Goal: Task Accomplishment & Management: Manage account settings

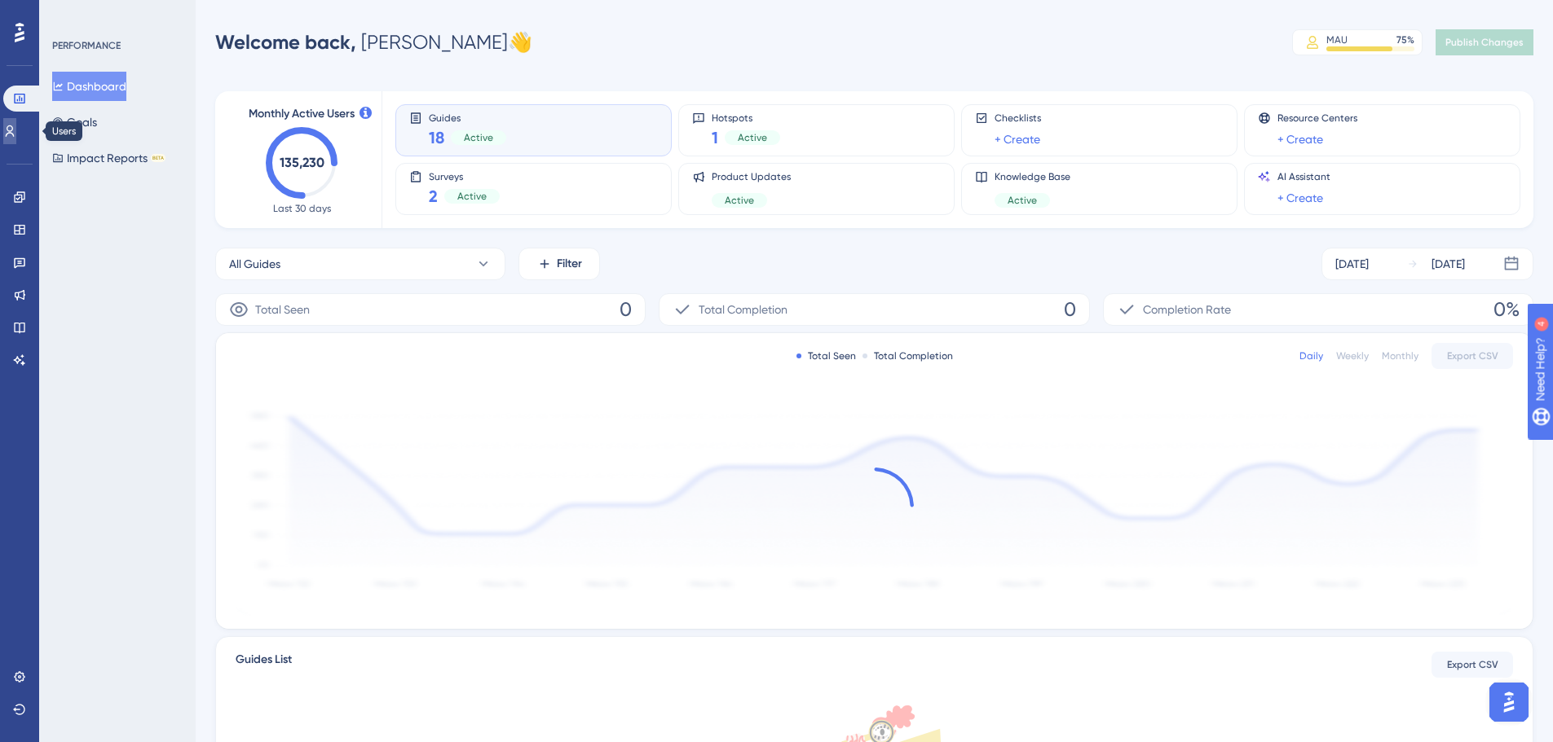
drag, startPoint x: 28, startPoint y: 130, endPoint x: 17, endPoint y: 244, distance: 114.6
click at [16, 130] on link at bounding box center [9, 131] width 13 height 26
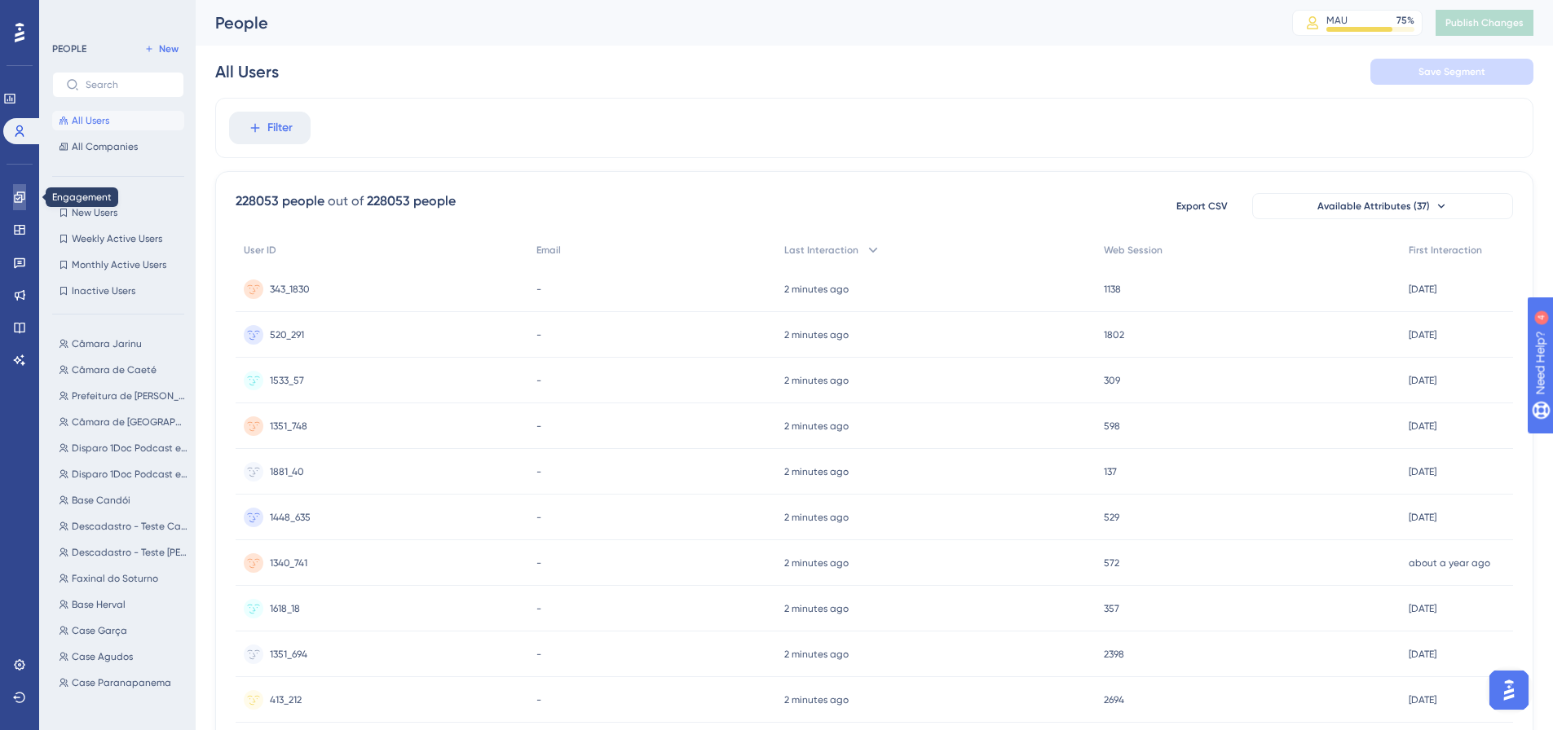
click at [20, 190] on link at bounding box center [19, 197] width 13 height 26
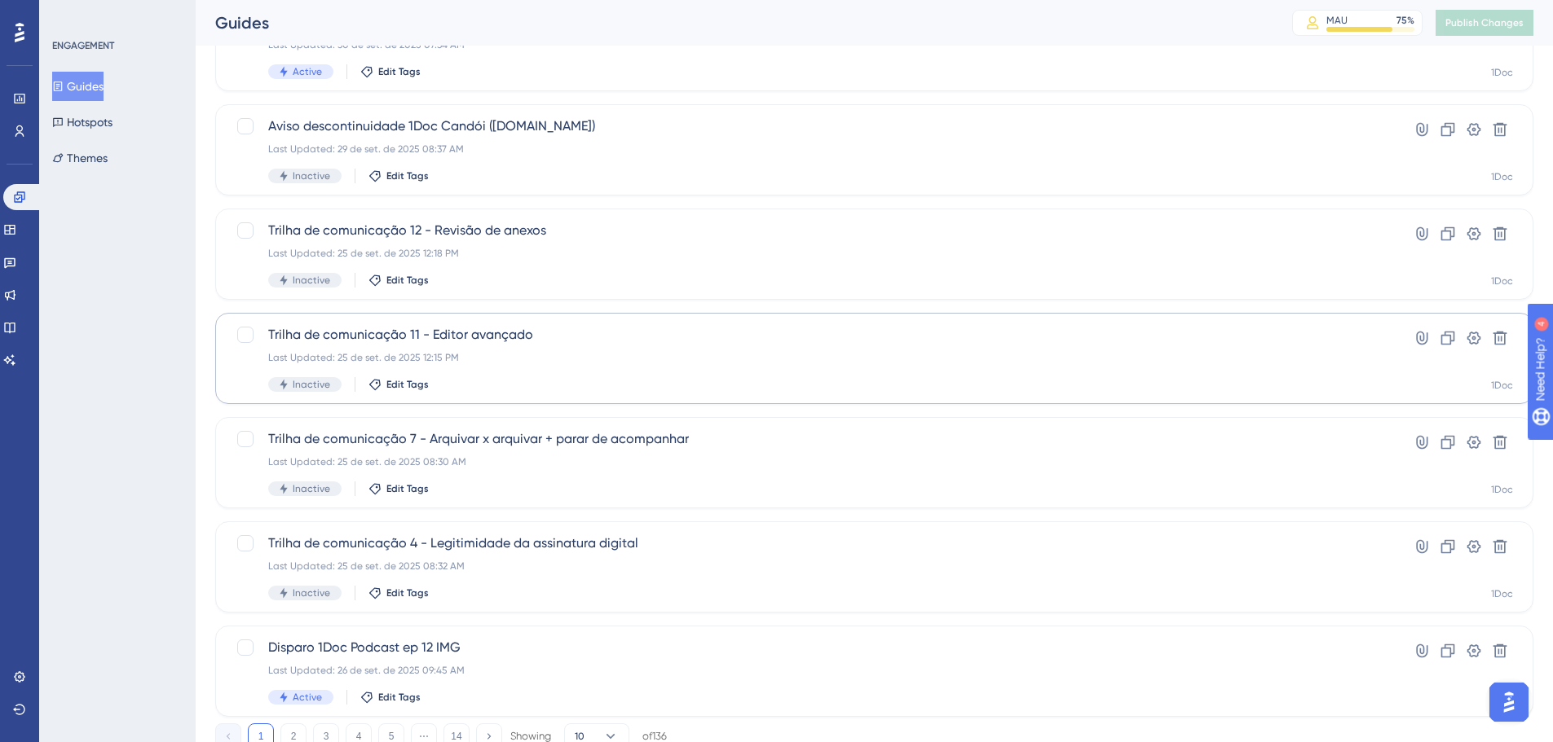
scroll to position [489, 0]
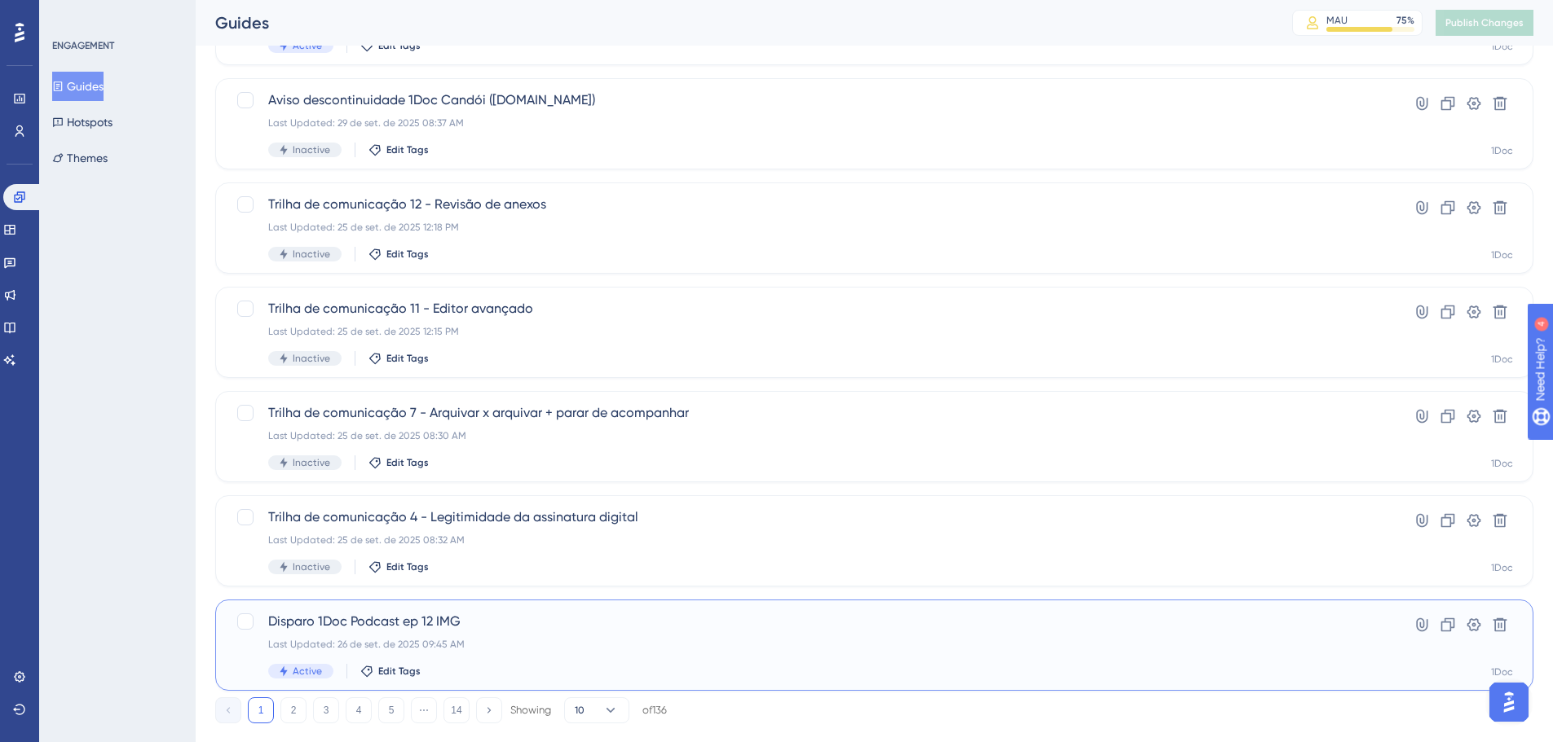
click at [417, 621] on span "Disparo 1Doc Podcast ep 12 IMG" at bounding box center [808, 622] width 1081 height 20
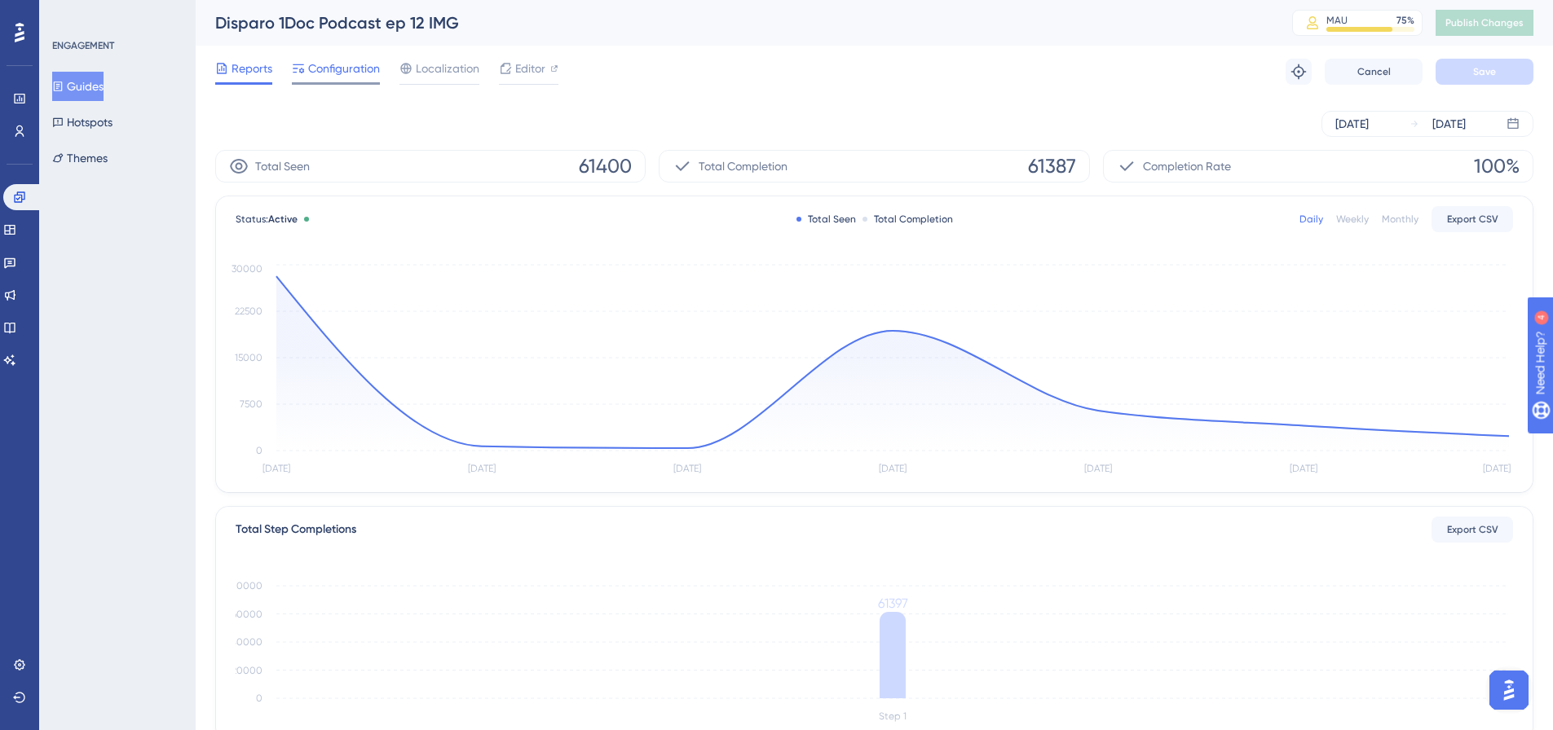
click at [346, 60] on span "Configuration" at bounding box center [344, 69] width 72 height 20
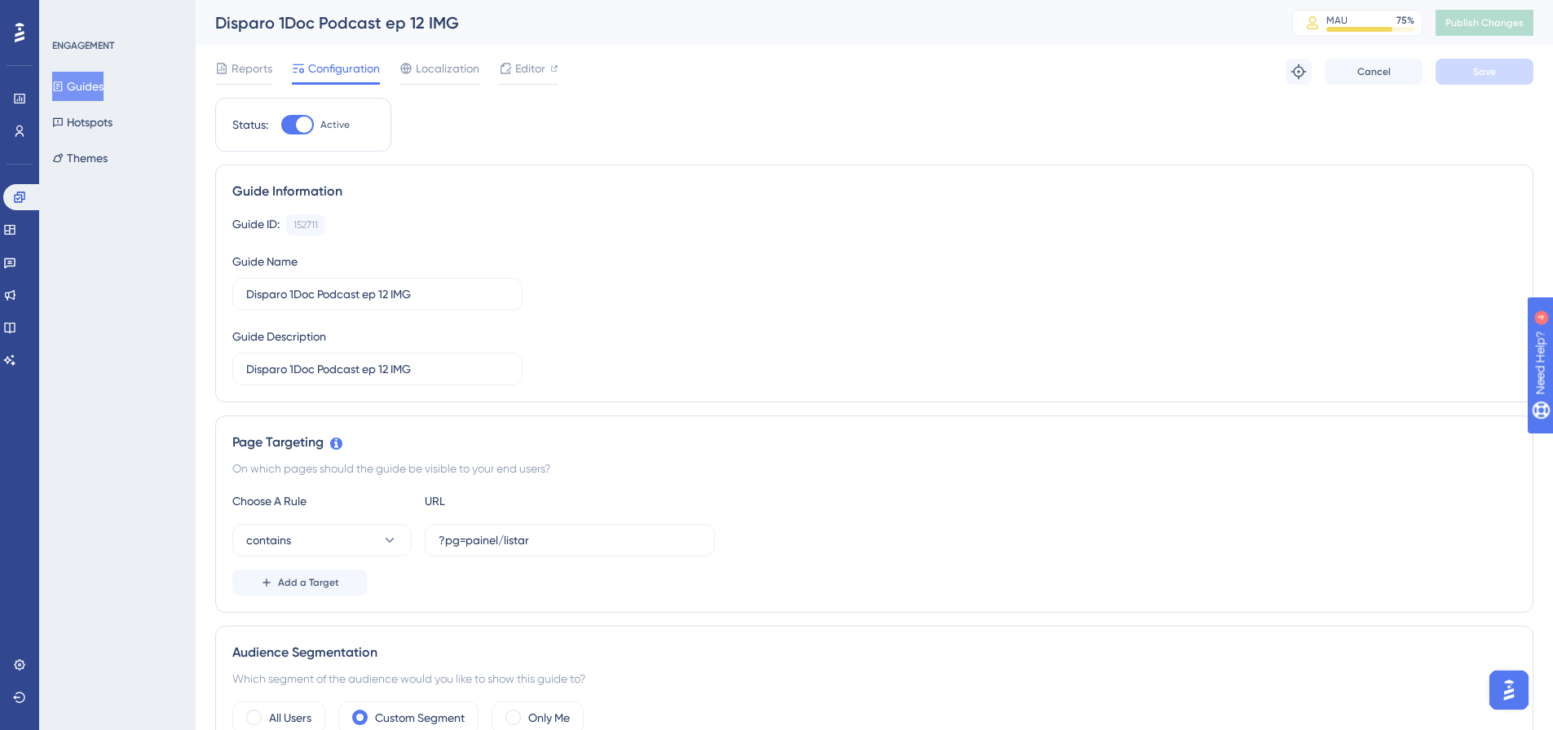
scroll to position [244, 0]
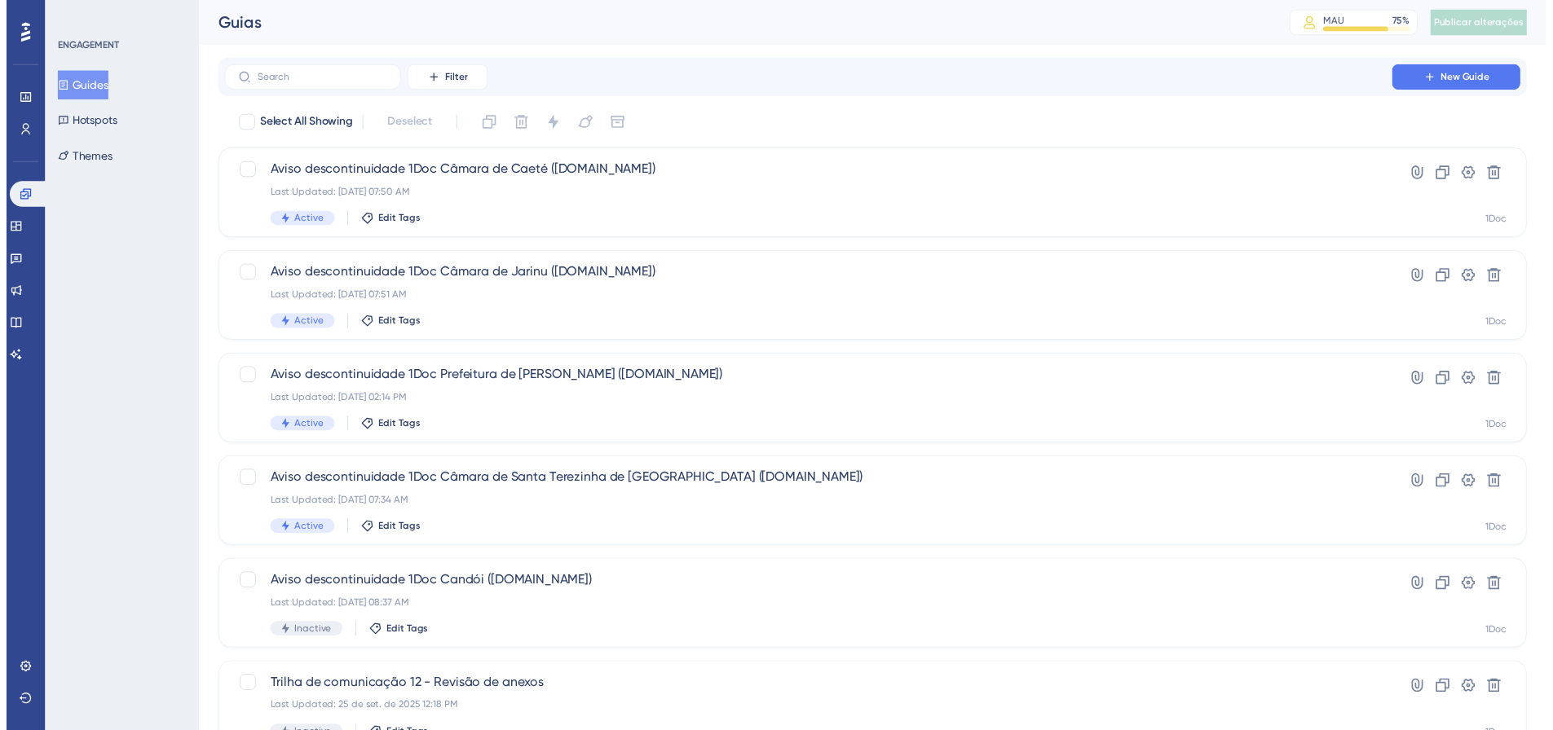
scroll to position [429, 0]
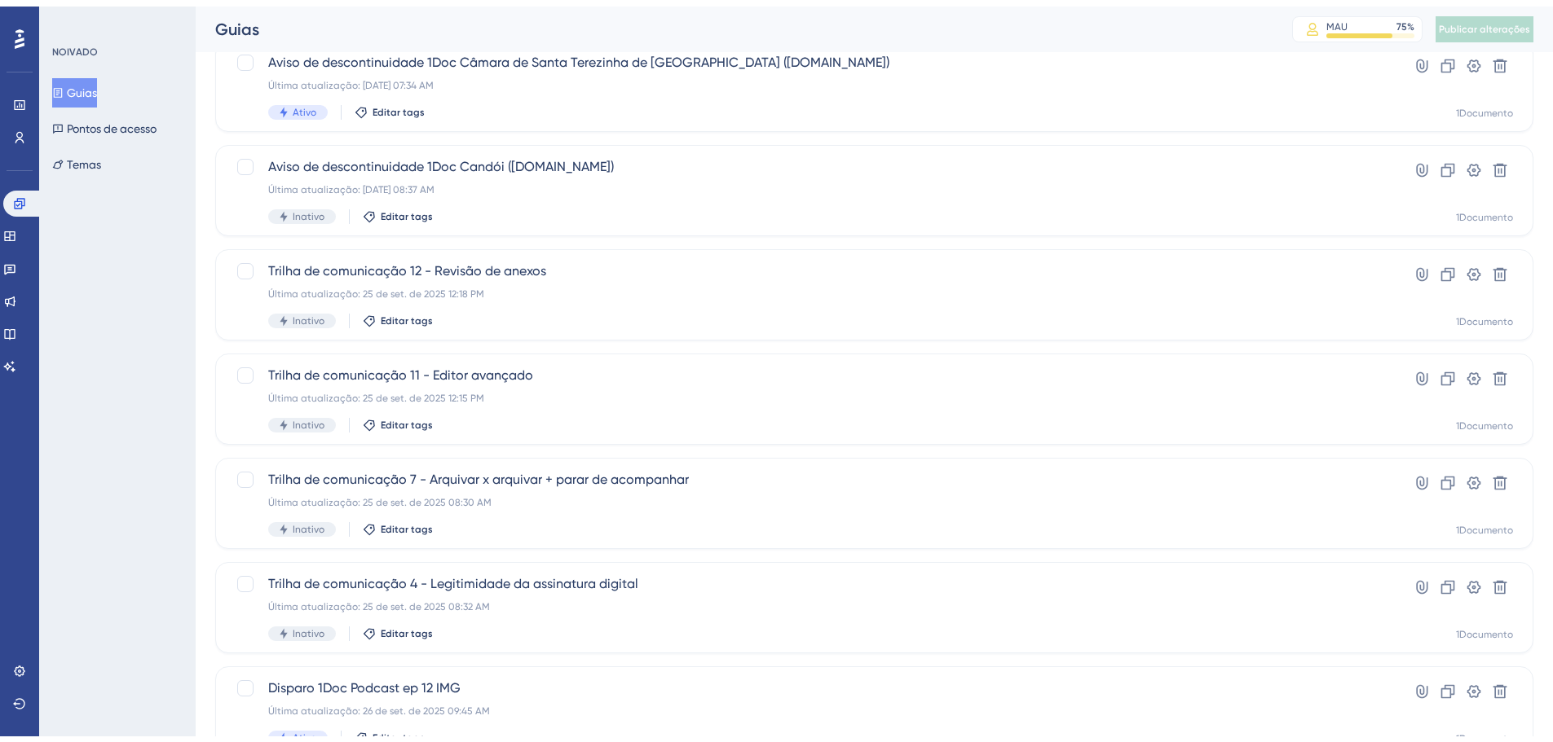
scroll to position [522, 0]
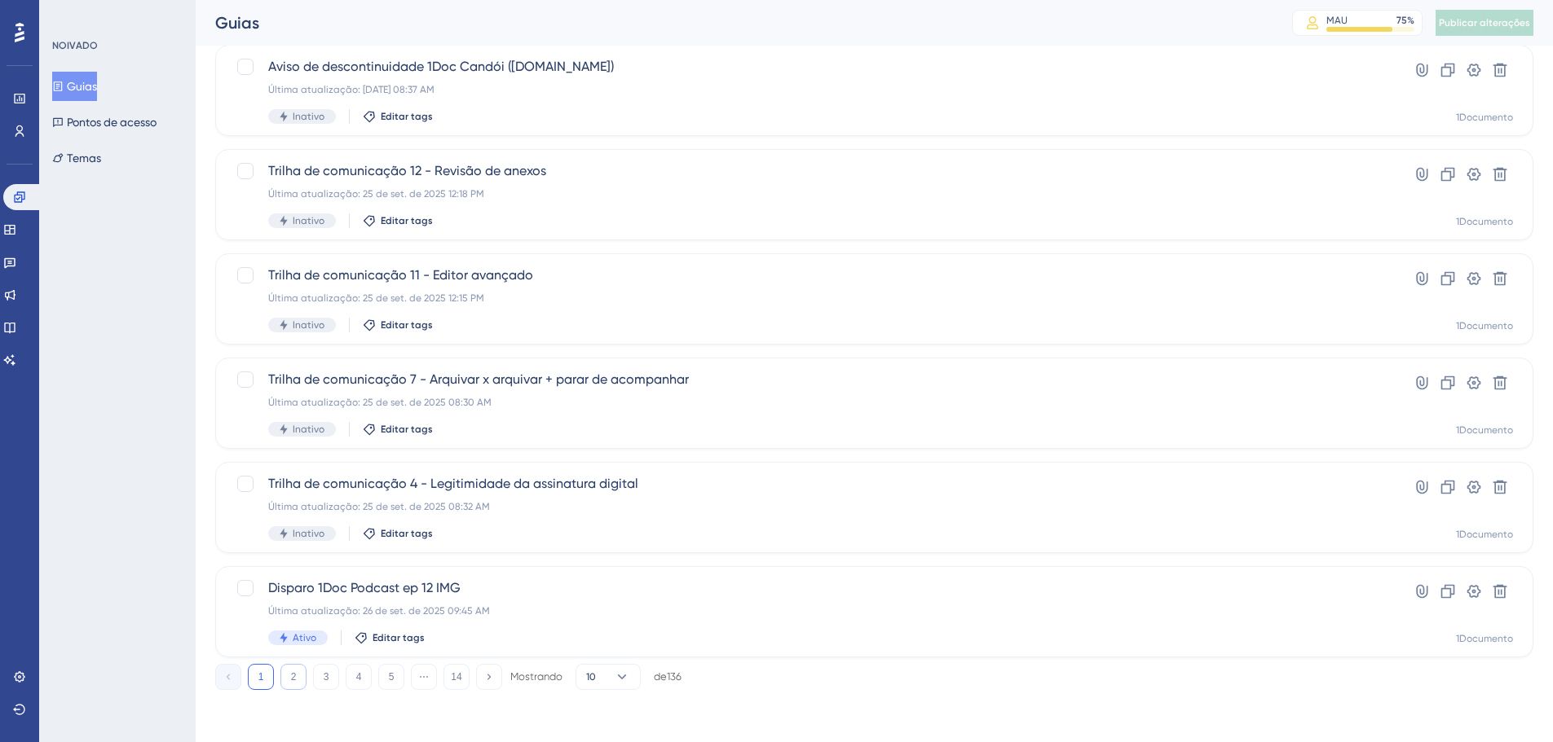
click at [291, 676] on font "2" at bounding box center [294, 677] width 6 height 11
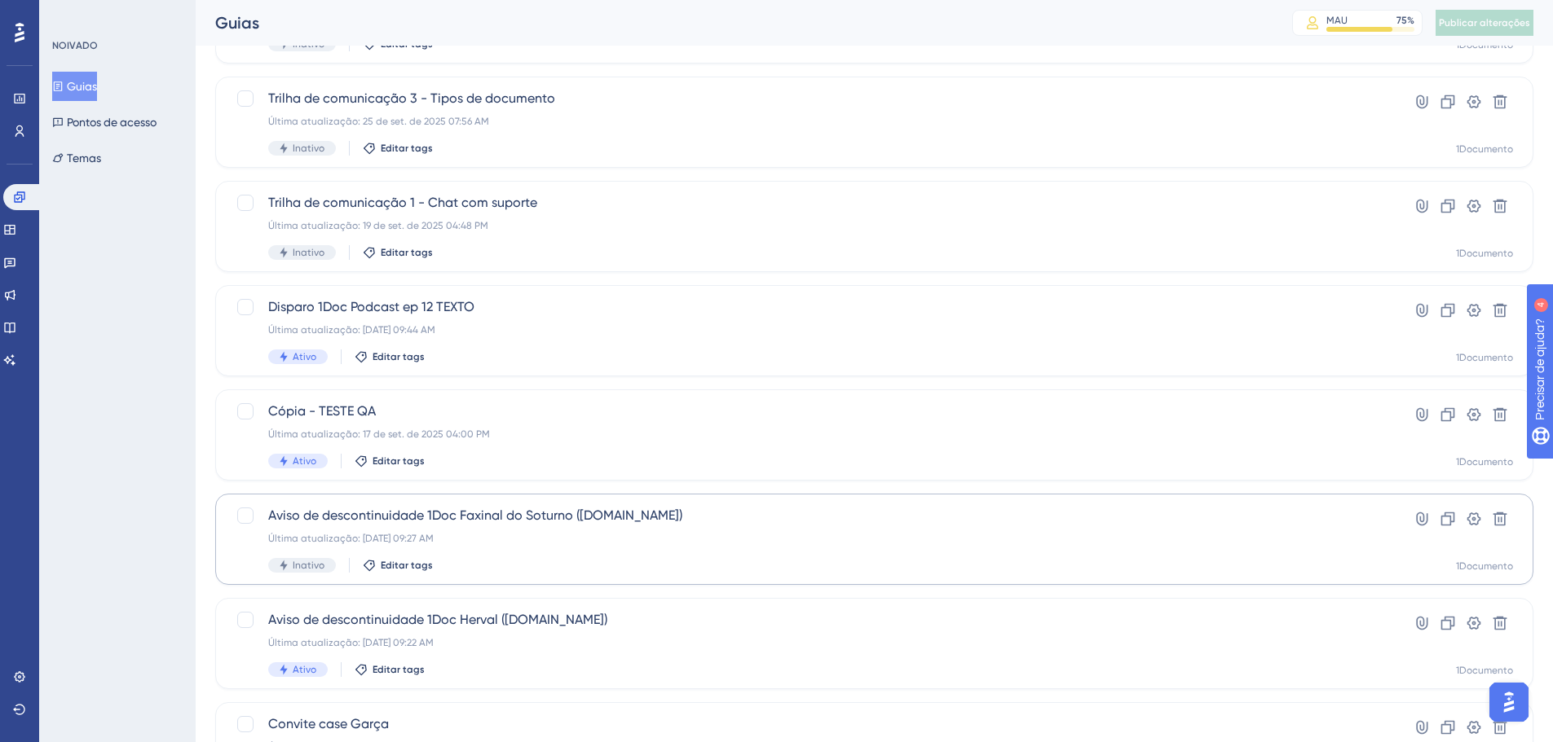
scroll to position [359, 0]
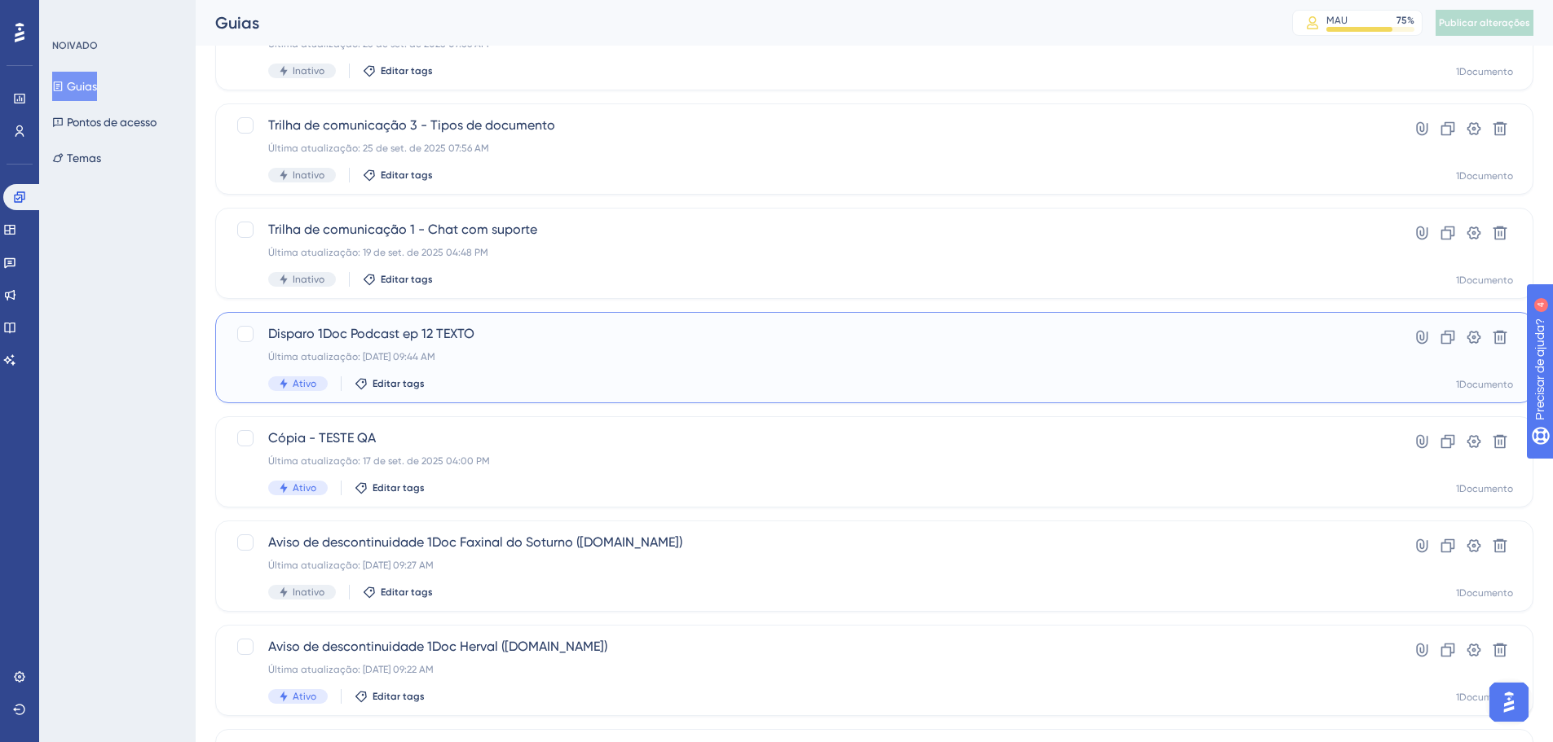
click at [390, 340] on font "Disparo 1Doc Podcast ep 12 TEXTO" at bounding box center [371, 333] width 206 height 15
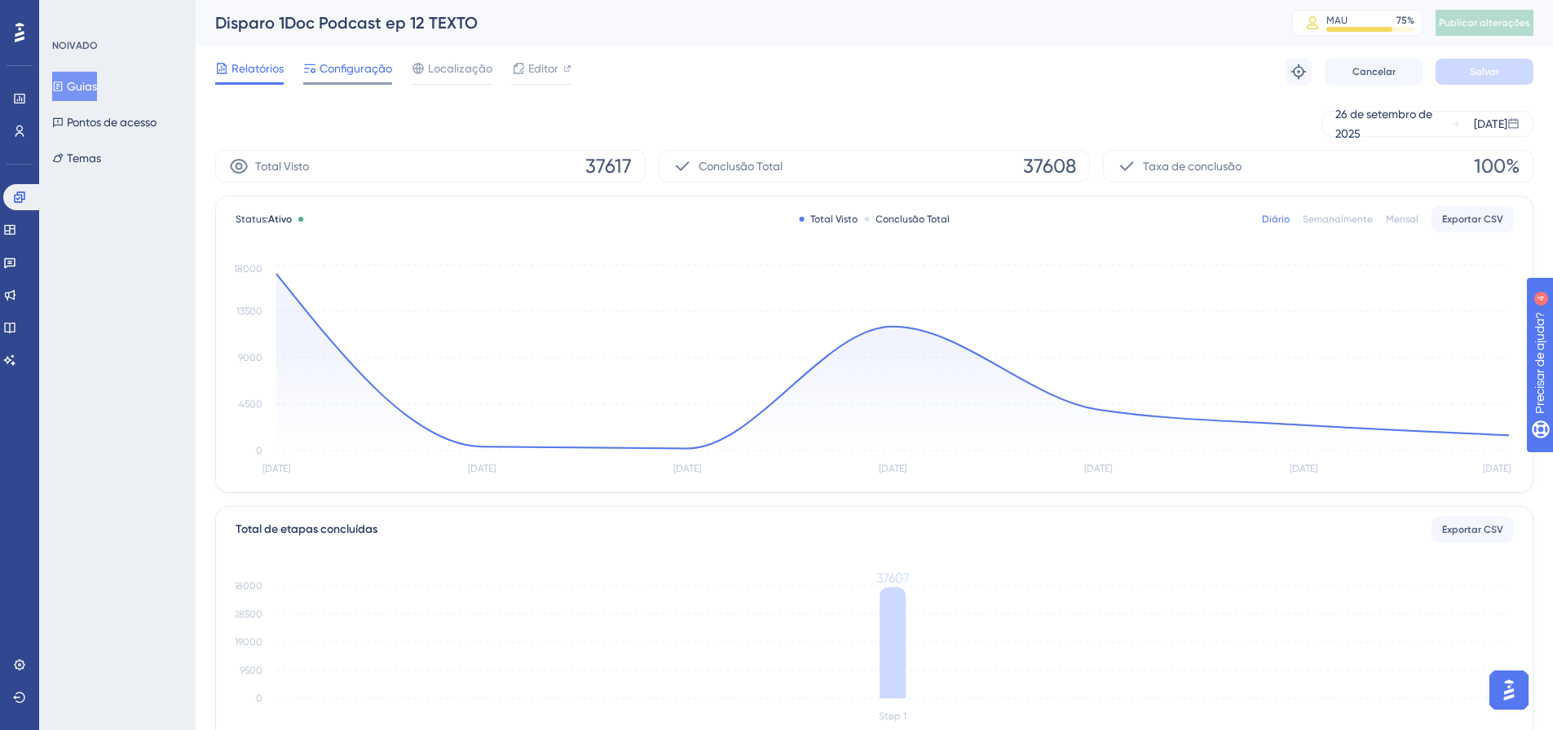
click at [340, 73] on font "Configuração" at bounding box center [355, 68] width 73 height 13
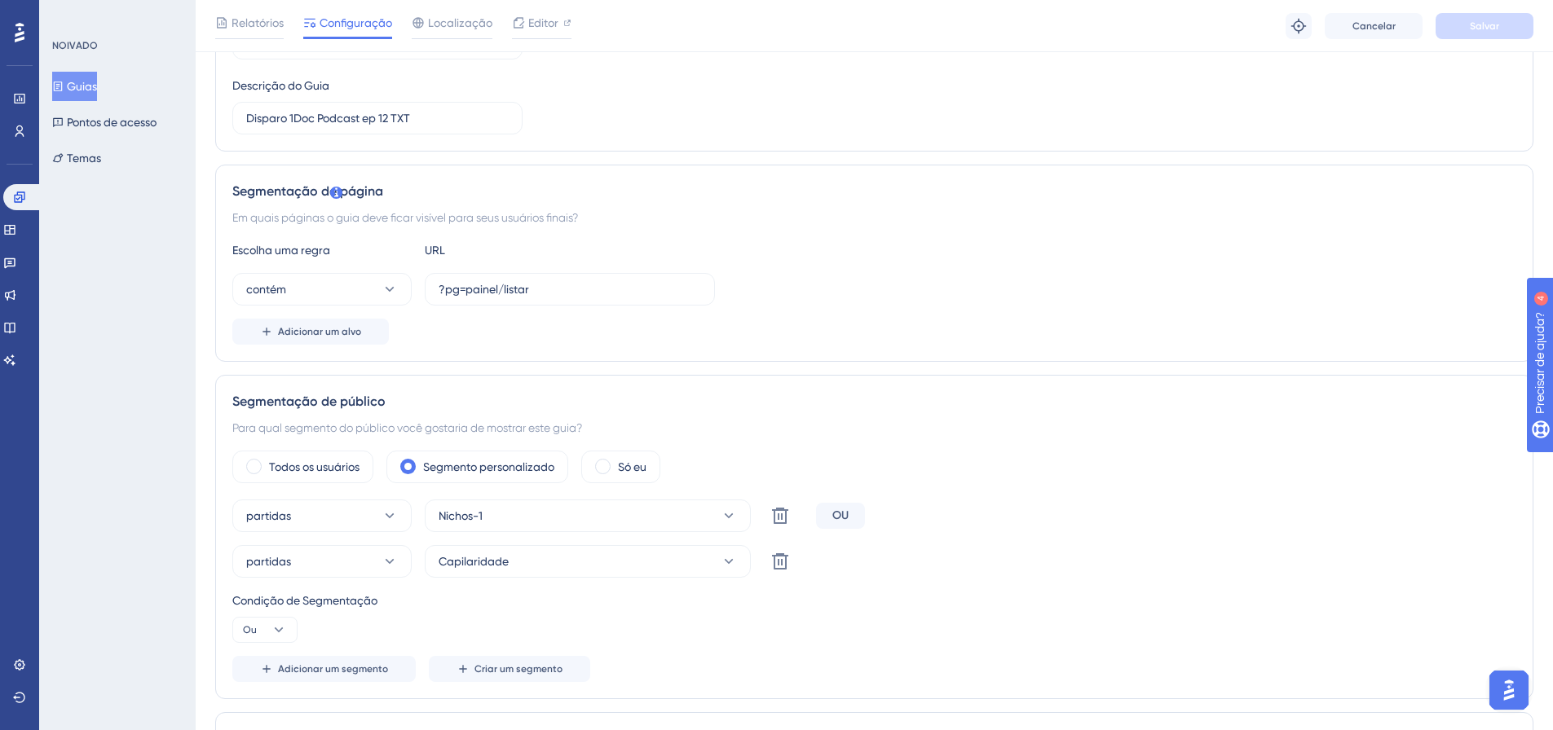
scroll to position [326, 0]
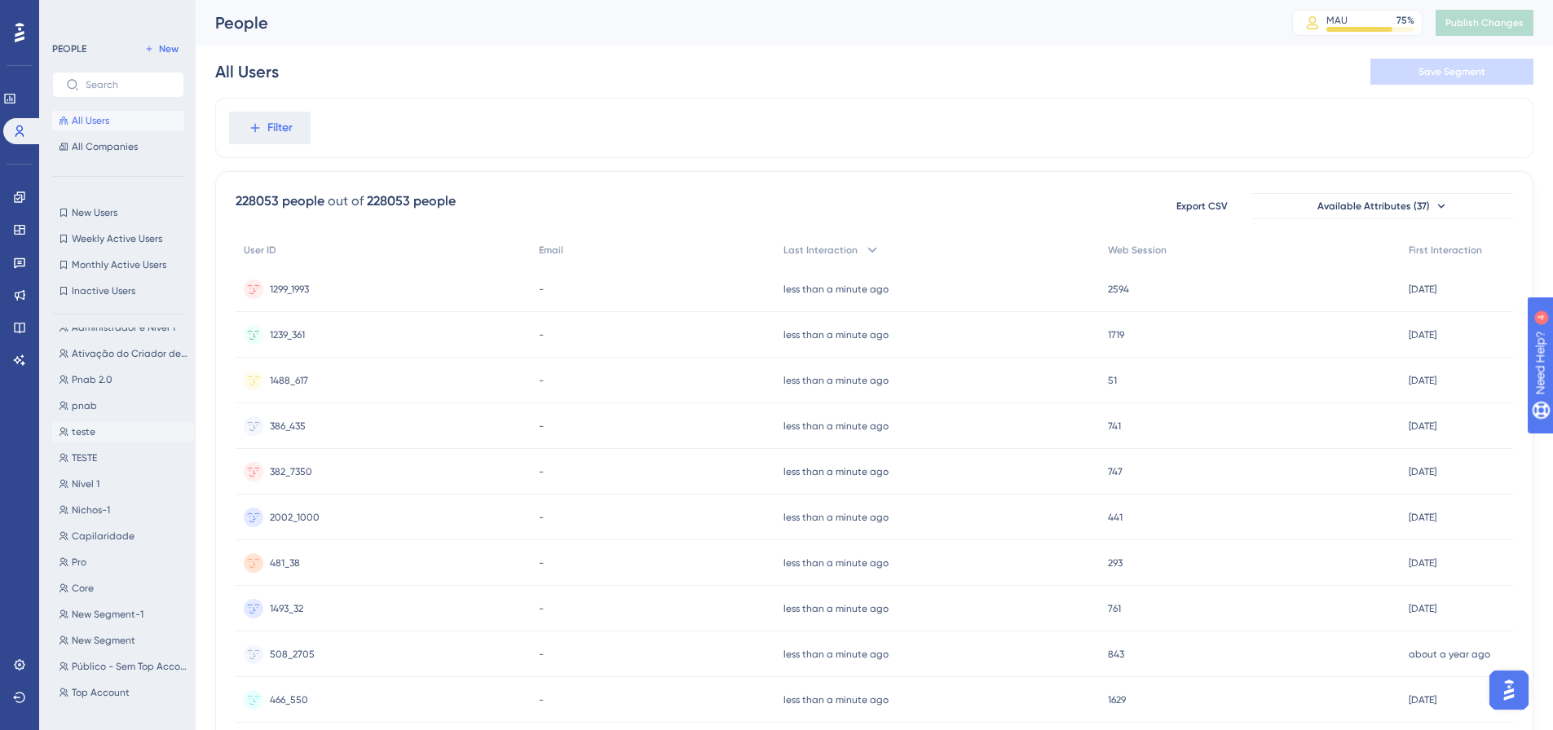
scroll to position [1141, 0]
click at [106, 557] on button "Core Core" at bounding box center [123, 559] width 142 height 20
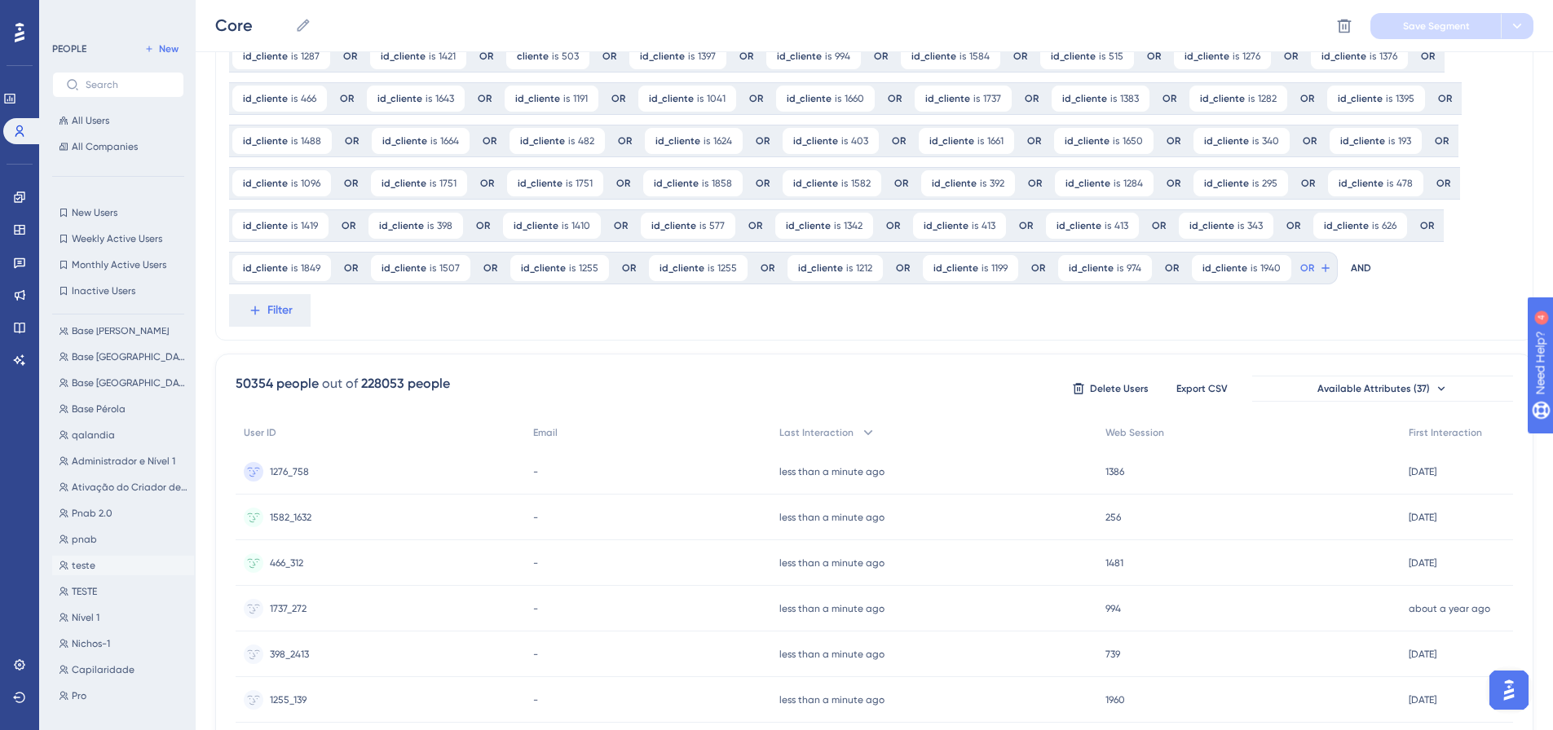
scroll to position [1059, 0]
click at [93, 615] on button "Pro Pro" at bounding box center [123, 615] width 142 height 20
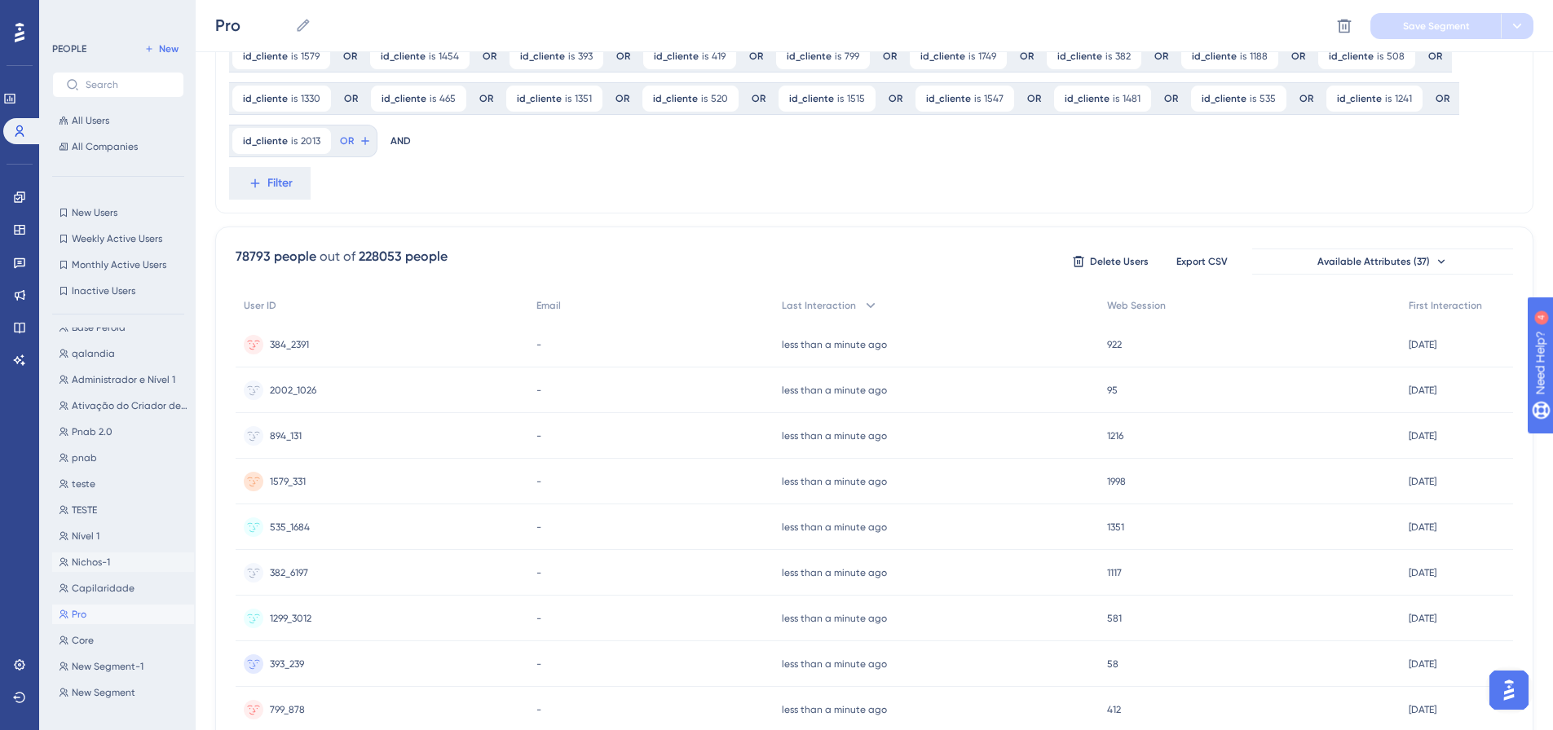
click at [104, 563] on span "Nichos-1" at bounding box center [91, 562] width 38 height 13
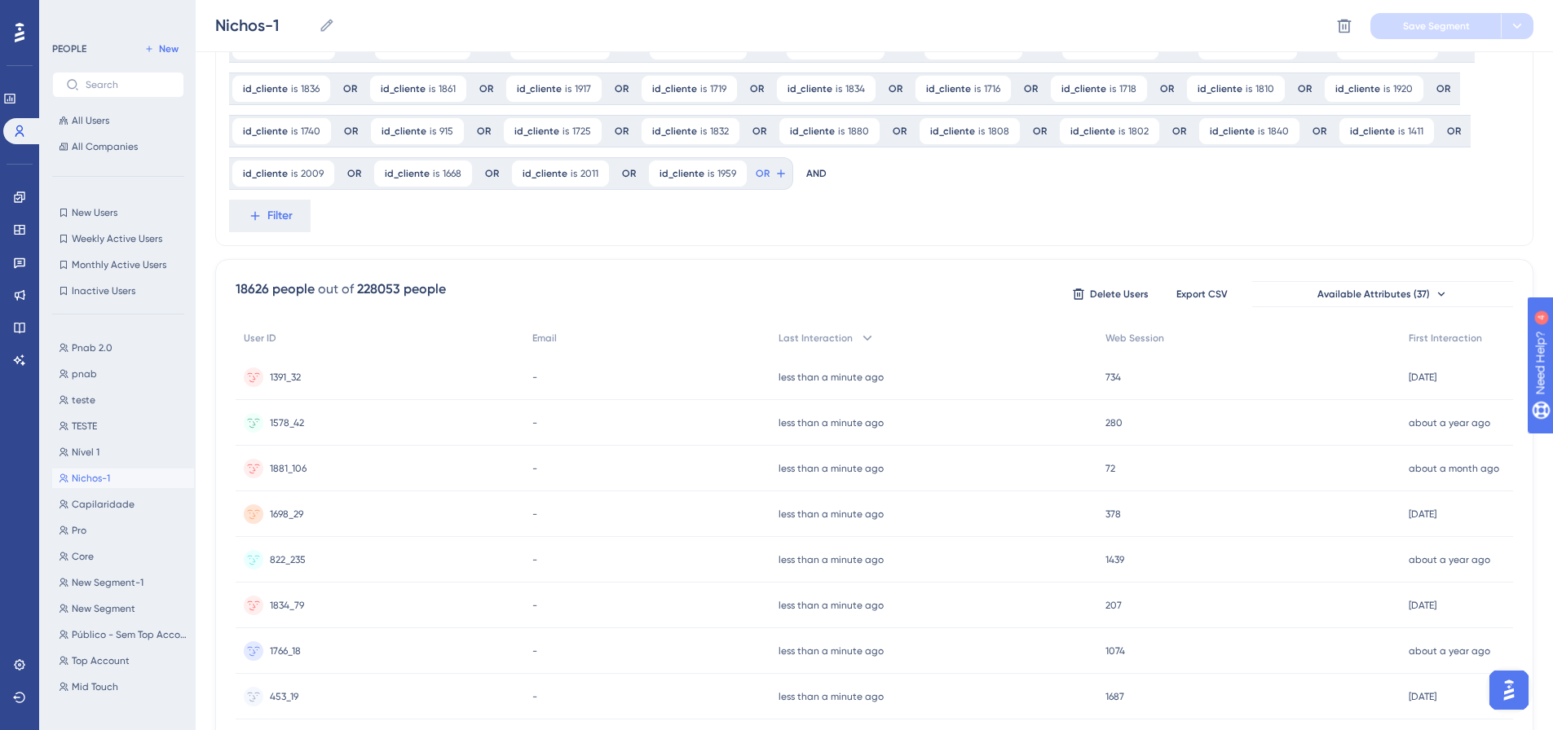
scroll to position [1141, 0]
click at [113, 504] on span "Capilaridade" at bounding box center [103, 506] width 63 height 13
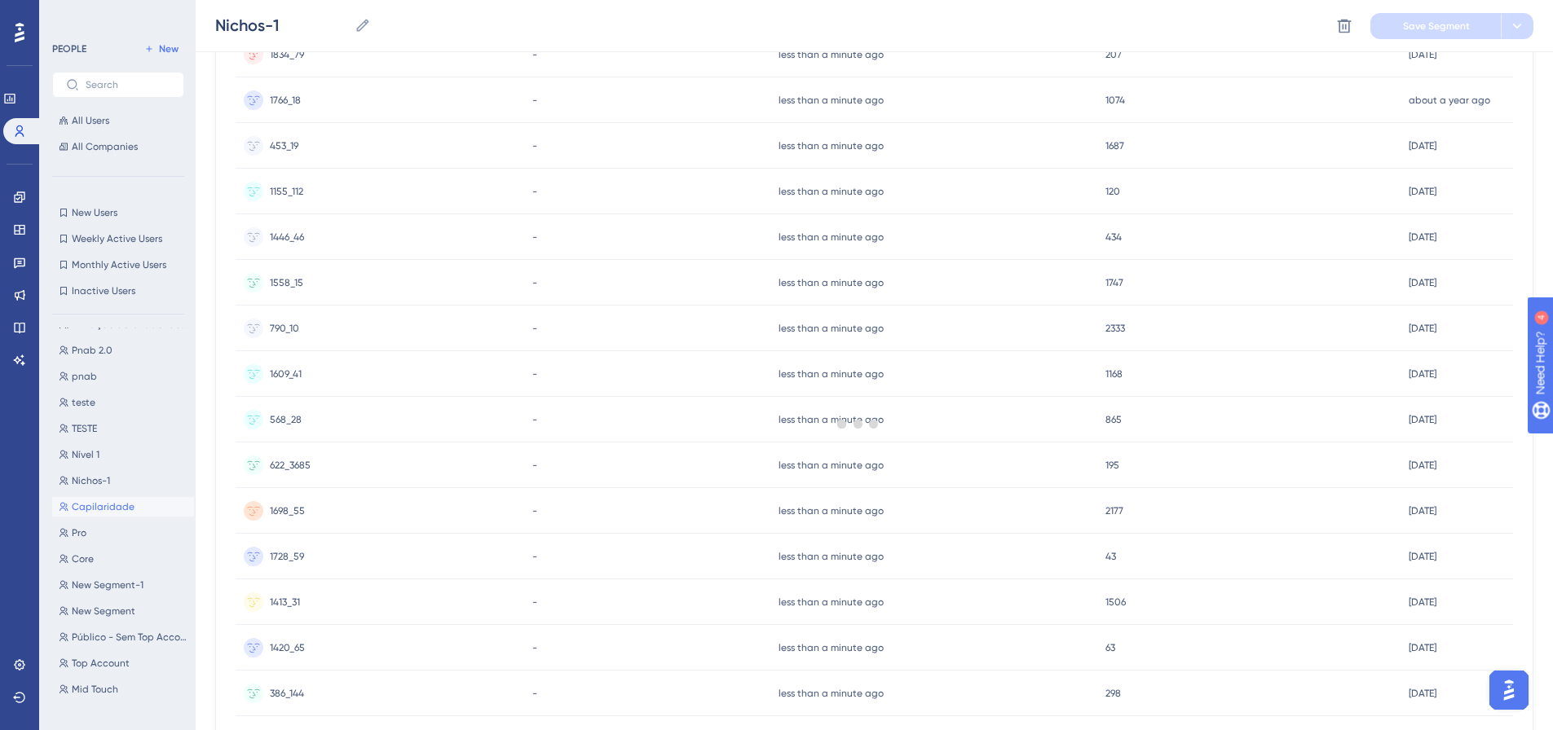
type input "Capilaridade"
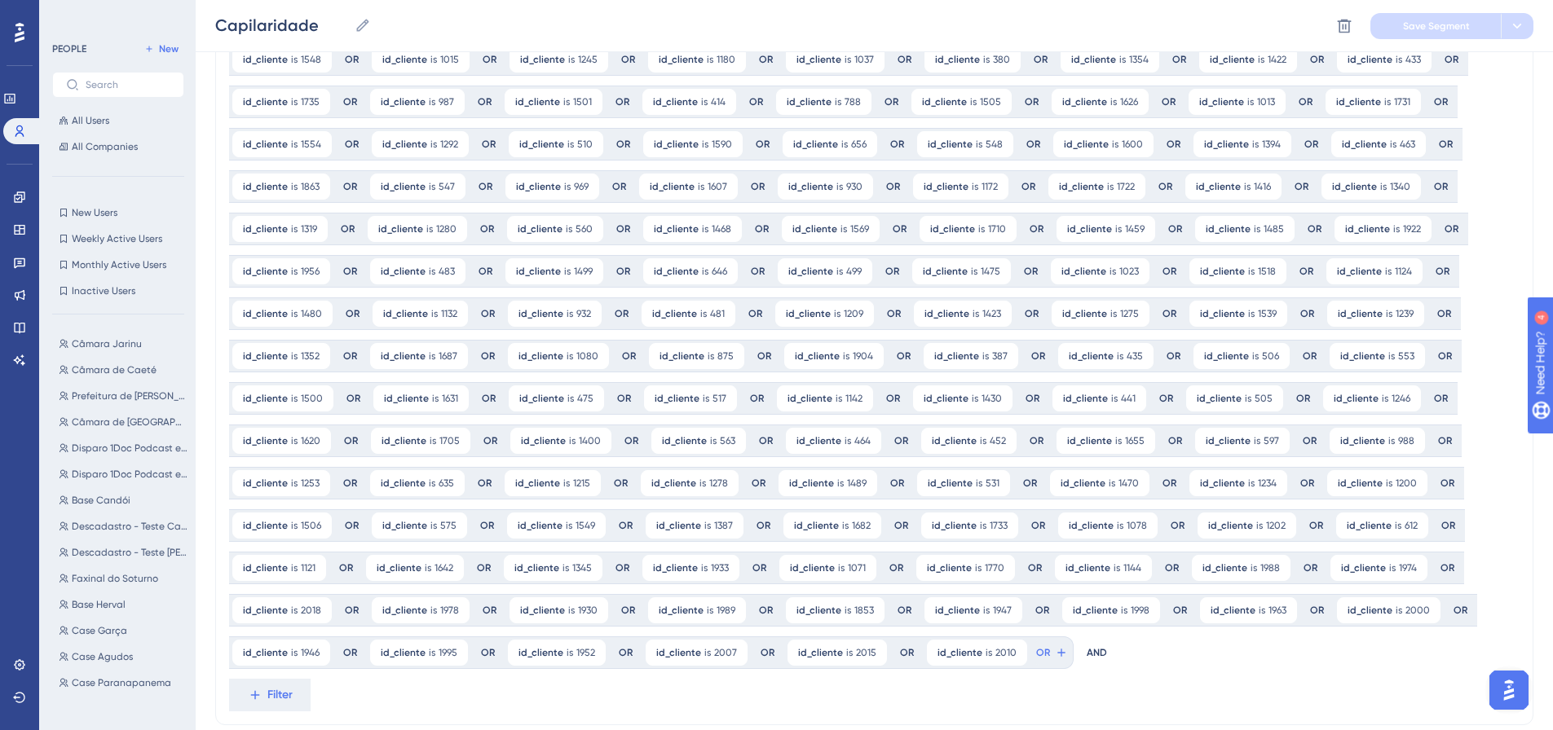
scroll to position [1333, 0]
